Goal: Download file/media

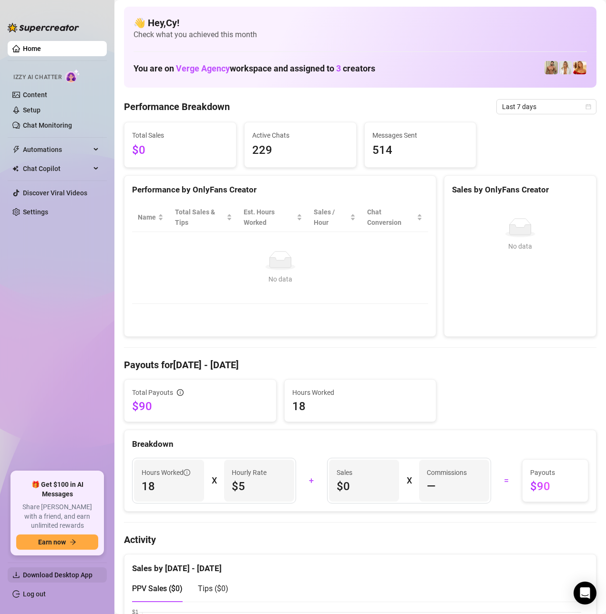
click at [64, 582] on span "Download Desktop App" at bounding box center [61, 575] width 76 height 15
click at [25, 576] on span "Download Desktop App" at bounding box center [58, 575] width 70 height 8
